Goal: Navigation & Orientation: Find specific page/section

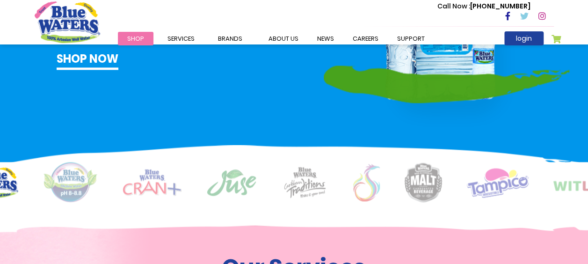
scroll to position [608, 0]
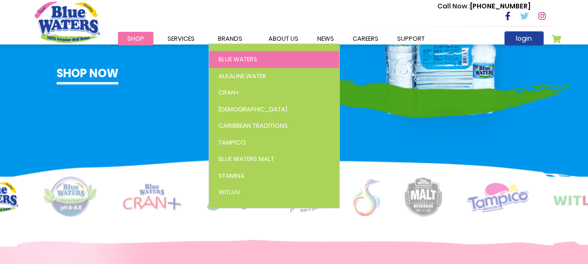
click at [225, 61] on span "Blue Waters" at bounding box center [237, 59] width 39 height 9
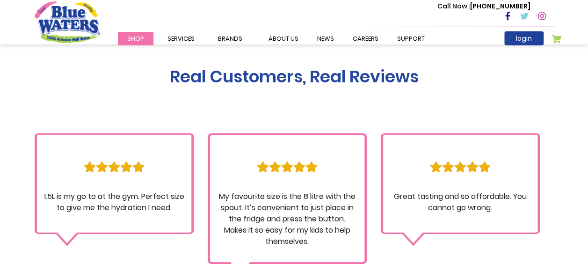
scroll to position [795, 0]
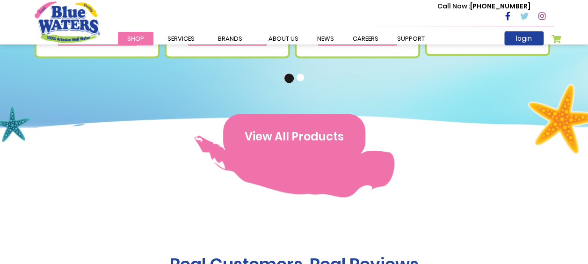
click at [304, 135] on button "View All Products" at bounding box center [294, 136] width 142 height 45
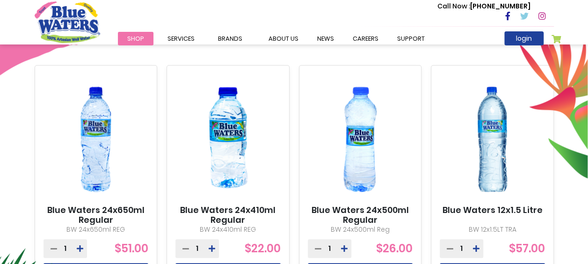
scroll to position [374, 0]
